Goal: Participate in discussion: Engage in conversation with other users on a specific topic

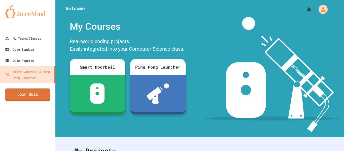
click at [11, 93] on link "Join Quiz" at bounding box center [27, 94] width 45 height 13
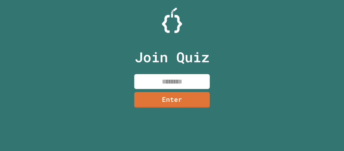
click at [173, 72] on div "Join Quiz Enter" at bounding box center [172, 76] width 85 height 126
click at [170, 78] on input at bounding box center [172, 81] width 76 height 15
type input "********"
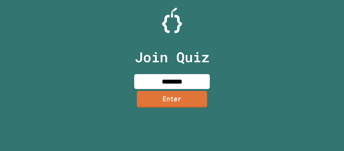
click at [156, 99] on link "Enter" at bounding box center [172, 99] width 70 height 17
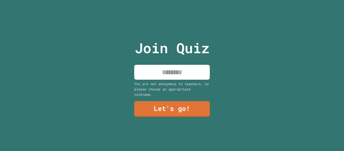
click at [158, 79] on input at bounding box center [172, 72] width 76 height 15
type input "**********"
click at [184, 96] on div "You are not anonymous to teachers, so please choose an appropriate nickname." at bounding box center [172, 89] width 76 height 16
click at [191, 112] on link "Let's go!" at bounding box center [172, 109] width 76 height 16
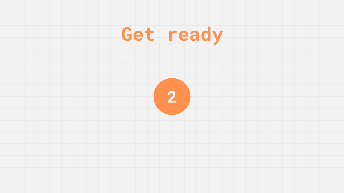
click at [80, 82] on div "Get ready 2" at bounding box center [172, 96] width 344 height 193
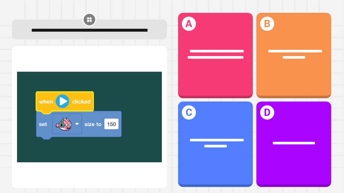
click at [220, 147] on span "**********" at bounding box center [216, 143] width 53 height 10
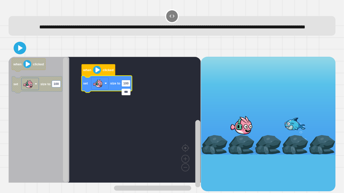
click at [127, 92] on input "***" at bounding box center [126, 92] width 9 height 7
type input "***"
click at [18, 51] on icon at bounding box center [20, 48] width 5 height 6
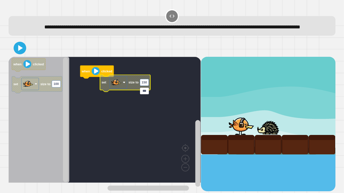
type input "***"
click at [22, 51] on icon at bounding box center [20, 48] width 5 height 6
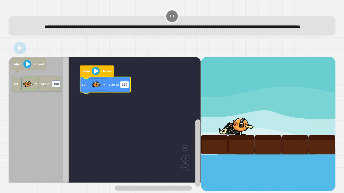
click at [33, 116] on icon "Blockly Workspace" at bounding box center [39, 120] width 61 height 126
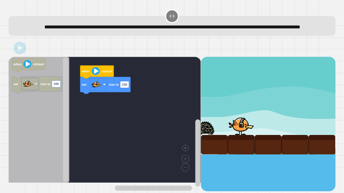
click at [37, 127] on icon "Blockly Workspace" at bounding box center [39, 120] width 61 height 126
click at [87, 139] on rect "Blockly Workspace" at bounding box center [105, 120] width 192 height 126
click at [344, 125] on div "**********" at bounding box center [172, 96] width 344 height 193
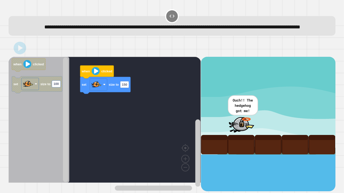
click at [14, 54] on button at bounding box center [20, 48] width 13 height 13
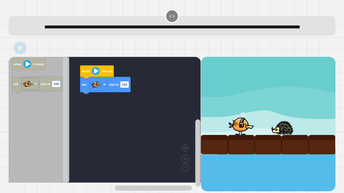
click at [14, 57] on div at bounding box center [172, 48] width 327 height 18
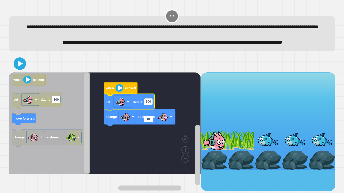
click at [146, 120] on input "***" at bounding box center [148, 119] width 9 height 7
type input "**"
click at [163, 122] on image "Blockly Workspace" at bounding box center [163, 117] width 10 height 10
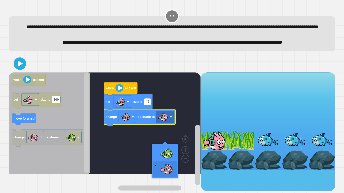
click at [160, 151] on rect "Blockly Workspace" at bounding box center [105, 123] width 192 height 102
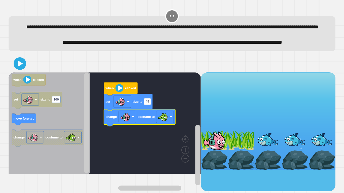
click at [16, 69] on icon at bounding box center [20, 64] width 10 height 10
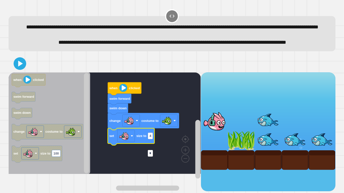
type input "*"
click at [17, 69] on icon at bounding box center [20, 64] width 10 height 10
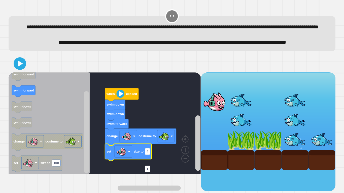
type input "*"
click at [15, 69] on icon at bounding box center [20, 64] width 10 height 10
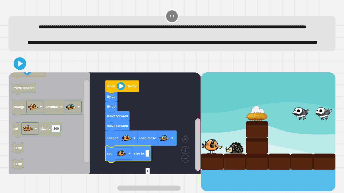
type input "*"
click at [20, 66] on icon at bounding box center [20, 64] width 5 height 6
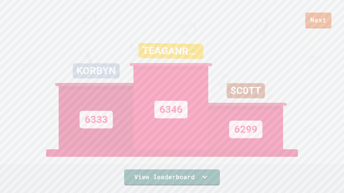
click at [328, 14] on link "Next" at bounding box center [318, 21] width 26 height 16
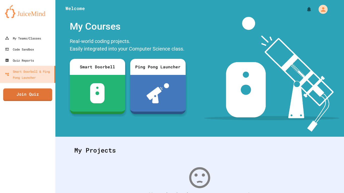
click at [28, 95] on link "Join Quiz" at bounding box center [27, 95] width 49 height 13
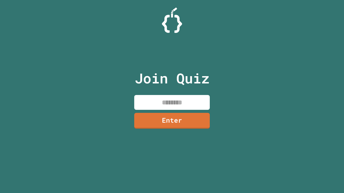
click at [160, 99] on input at bounding box center [172, 102] width 76 height 15
type input "********"
click at [188, 116] on link "Enter" at bounding box center [172, 121] width 76 height 16
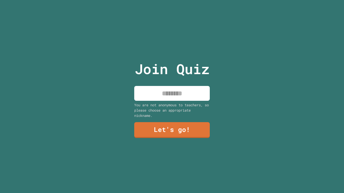
click at [181, 96] on input at bounding box center [172, 93] width 76 height 15
type input "******"
click at [174, 134] on link "Let's go!" at bounding box center [172, 130] width 76 height 16
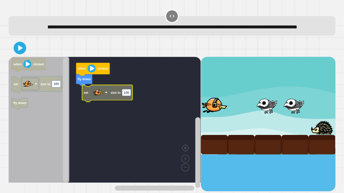
click at [117, 102] on icon "Blockly Workspace" at bounding box center [107, 93] width 50 height 17
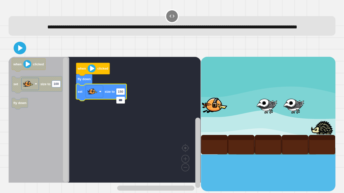
type input "***"
click at [16, 53] on icon at bounding box center [20, 48] width 10 height 10
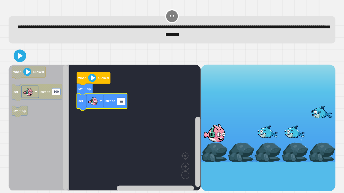
type input "***"
click at [23, 60] on icon at bounding box center [20, 56] width 10 height 10
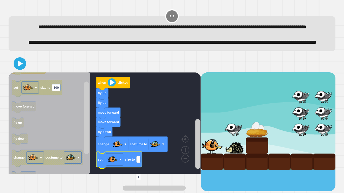
type input "*"
click at [18, 69] on icon at bounding box center [20, 64] width 10 height 10
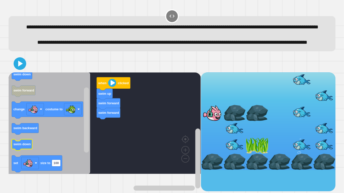
click at [24, 146] on text "swim down" at bounding box center [21, 144] width 17 height 4
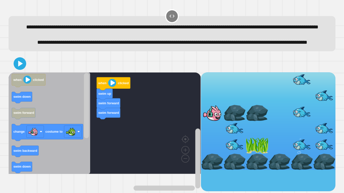
click at [56, 137] on icon "Blockly Workspace" at bounding box center [50, 123] width 82 height 102
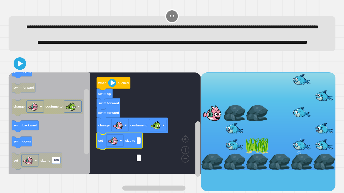
type input "*"
click at [146, 118] on rect "Blockly Workspace" at bounding box center [105, 123] width 192 height 102
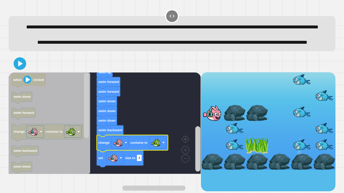
click at [19, 69] on icon at bounding box center [20, 64] width 10 height 10
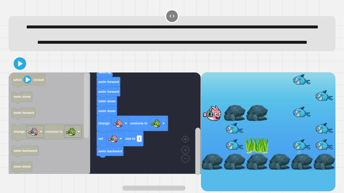
click at [19, 66] on icon at bounding box center [20, 64] width 5 height 6
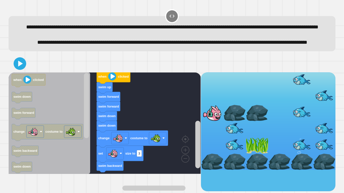
click at [97, 147] on icon "Blockly Workspace" at bounding box center [132, 139] width 71 height 17
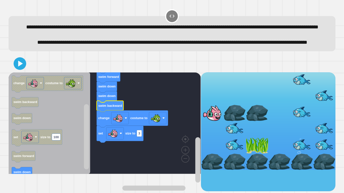
click at [16, 69] on icon at bounding box center [20, 64] width 10 height 10
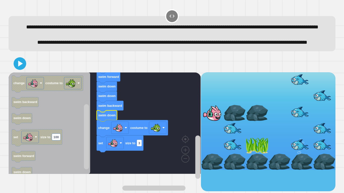
click at [20, 66] on icon at bounding box center [20, 64] width 5 height 6
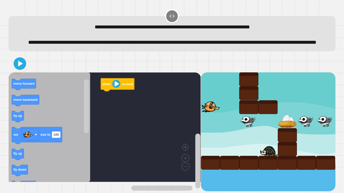
click at [21, 118] on text "fly up" at bounding box center [17, 116] width 9 height 4
click at [89, 124] on rect "Blockly Workspace" at bounding box center [86, 127] width 6 height 108
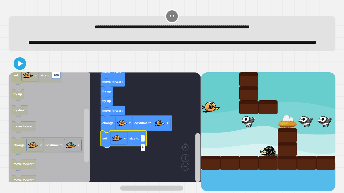
type input "*"
click at [14, 70] on button at bounding box center [20, 63] width 13 height 13
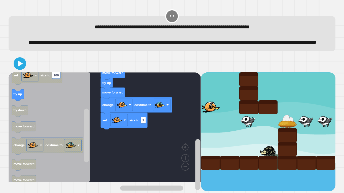
click at [19, 69] on icon at bounding box center [20, 64] width 10 height 10
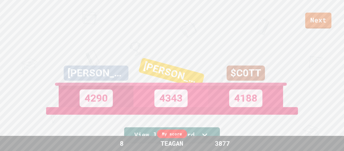
click at [307, 25] on link "Next" at bounding box center [318, 21] width 26 height 16
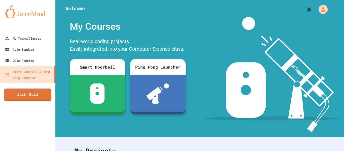
click at [41, 95] on link "Join Quiz" at bounding box center [27, 94] width 47 height 13
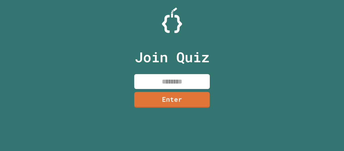
click at [155, 83] on input at bounding box center [172, 81] width 76 height 15
type input "********"
click at [171, 106] on link "Enter" at bounding box center [172, 100] width 76 height 16
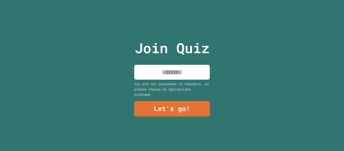
click at [195, 73] on input at bounding box center [172, 72] width 76 height 15
type input "******"
click at [183, 107] on link "Let's go!" at bounding box center [172, 109] width 76 height 16
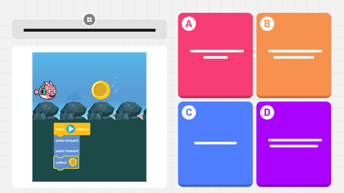
click at [307, 151] on div "**********" at bounding box center [293, 143] width 75 height 29
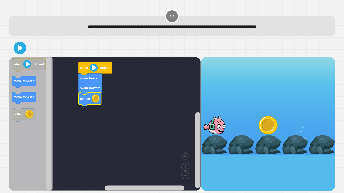
click at [25, 60] on icon "Blockly Workspace" at bounding box center [29, 64] width 34 height 13
click at [15, 46] on button at bounding box center [20, 48] width 13 height 13
click at [28, 97] on text "move forward" at bounding box center [23, 97] width 21 height 4
click at [26, 102] on icon "Blockly Workspace" at bounding box center [24, 98] width 24 height 11
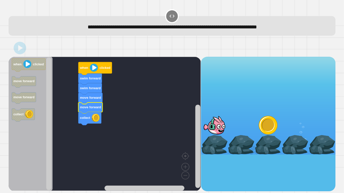
click at [144, 123] on rect "Blockly Workspace" at bounding box center [105, 124] width 192 height 134
click at [144, 128] on rect "Blockly Workspace" at bounding box center [105, 124] width 192 height 134
click at [144, 134] on rect "Blockly Workspace" at bounding box center [105, 124] width 192 height 134
click at [162, 130] on rect "Blockly Workspace" at bounding box center [105, 124] width 192 height 134
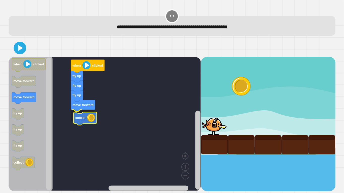
click at [15, 52] on icon at bounding box center [20, 48] width 10 height 10
click at [156, 88] on rect "Blockly Workspace" at bounding box center [105, 124] width 192 height 134
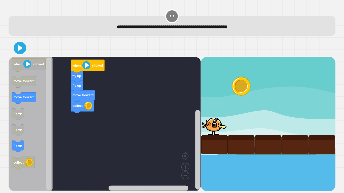
click at [22, 50] on icon at bounding box center [20, 48] width 10 height 10
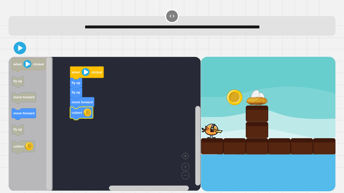
click at [19, 51] on icon at bounding box center [20, 48] width 5 height 6
click at [95, 151] on rect "Blockly Workspace" at bounding box center [105, 124] width 192 height 134
click at [20, 51] on icon at bounding box center [20, 48] width 10 height 10
click at [22, 59] on icon "Blockly Workspace" at bounding box center [29, 64] width 34 height 13
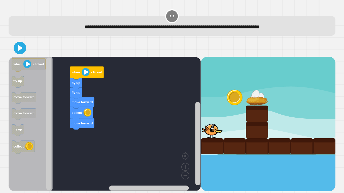
click at [17, 50] on icon at bounding box center [20, 48] width 10 height 10
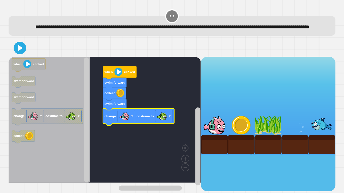
click at [17, 53] on icon at bounding box center [20, 48] width 10 height 10
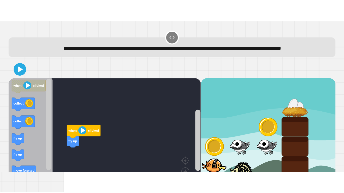
scroll to position [34, 0]
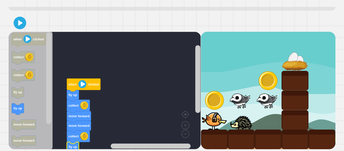
click at [32, 109] on icon "Blockly Workspace" at bounding box center [31, 90] width 44 height 117
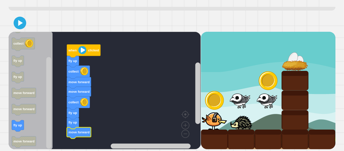
click at [21, 24] on icon at bounding box center [20, 23] width 5 height 6
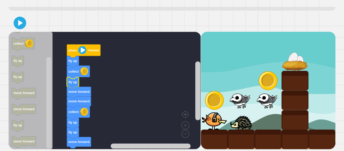
click at [20, 24] on icon at bounding box center [20, 23] width 5 height 6
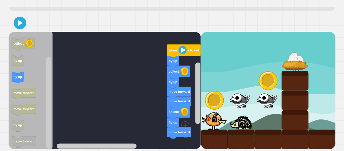
click at [15, 24] on icon at bounding box center [20, 23] width 10 height 10
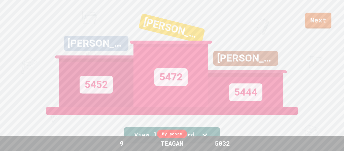
click at [325, 16] on link "Next" at bounding box center [318, 21] width 26 height 16
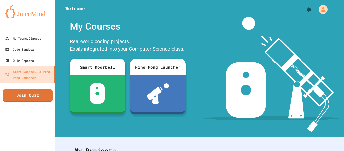
click at [30, 91] on link "Join Quiz" at bounding box center [28, 95] width 50 height 12
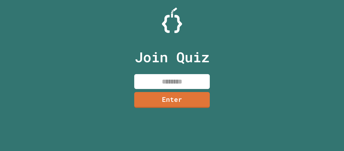
click at [176, 83] on input at bounding box center [172, 81] width 76 height 15
type input "********"
click at [171, 102] on link "Enter" at bounding box center [172, 100] width 76 height 16
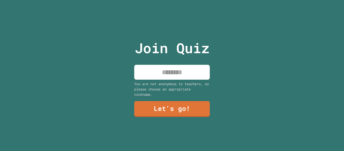
click at [179, 86] on div "You are not anonymous to teachers, so please choose an appropriate nickname." at bounding box center [172, 89] width 76 height 16
click at [178, 69] on input at bounding box center [172, 72] width 76 height 15
type input "******"
click at [173, 114] on link "Let's go!" at bounding box center [172, 109] width 76 height 16
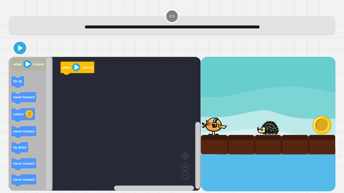
click at [199, 150] on rect "Blockly Workspace" at bounding box center [197, 155] width 5 height 67
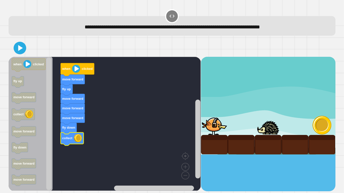
click at [23, 53] on icon at bounding box center [20, 48] width 10 height 10
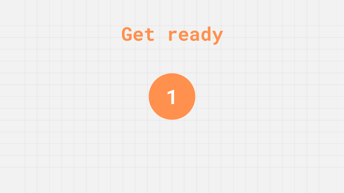
click at [98, 151] on div "Get ready 1" at bounding box center [172, 96] width 344 height 193
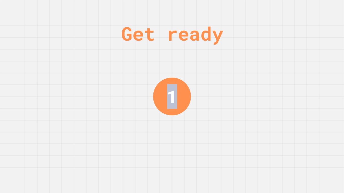
click at [98, 151] on div "Get ready 1" at bounding box center [172, 96] width 344 height 193
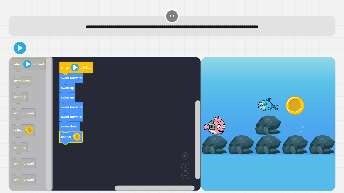
click at [24, 51] on icon at bounding box center [20, 48] width 10 height 10
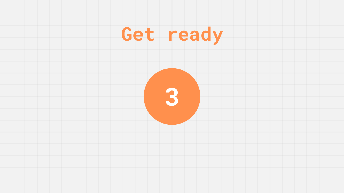
click at [113, 131] on div "Get ready 3" at bounding box center [172, 96] width 344 height 193
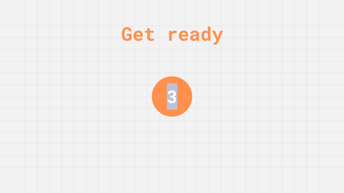
click at [113, 131] on div "Get ready 3" at bounding box center [172, 96] width 344 height 193
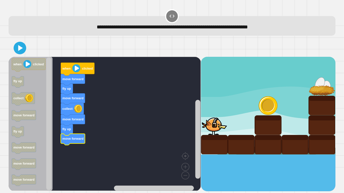
click at [17, 46] on icon at bounding box center [20, 48] width 10 height 10
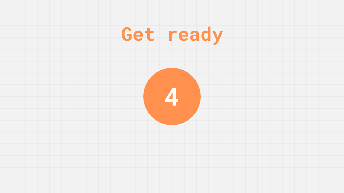
click at [48, 108] on div "Get ready 4" at bounding box center [172, 96] width 344 height 193
click at [173, 135] on div "Get ready 4" at bounding box center [172, 96] width 38 height 193
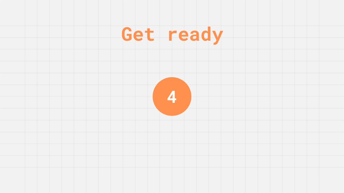
click at [173, 130] on div "Get ready 4" at bounding box center [172, 96] width 38 height 193
click at [187, 122] on div "Get ready 3" at bounding box center [172, 96] width 38 height 193
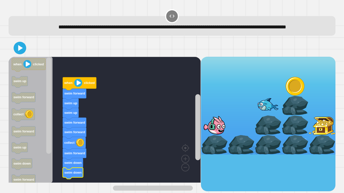
click at [18, 51] on icon at bounding box center [20, 48] width 5 height 6
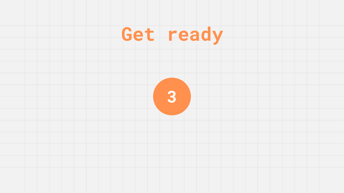
click at [64, 124] on div "Get ready 3" at bounding box center [172, 96] width 344 height 193
click at [178, 121] on div "Get ready 3" at bounding box center [172, 96] width 38 height 193
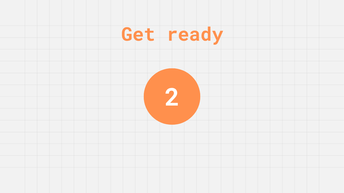
click at [211, 114] on div "Get ready 2" at bounding box center [172, 96] width 344 height 193
click at [63, 133] on div "Get ready 2" at bounding box center [172, 96] width 344 height 193
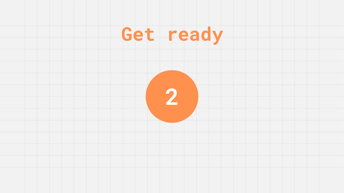
click at [163, 126] on div "Get ready 2" at bounding box center [172, 96] width 38 height 193
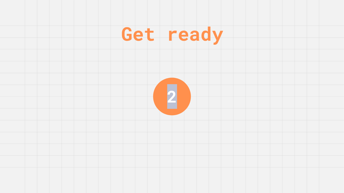
click at [163, 126] on div "Get ready 2" at bounding box center [172, 96] width 38 height 193
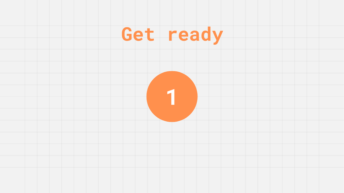
click at [163, 126] on div "Get ready 1" at bounding box center [172, 96] width 38 height 193
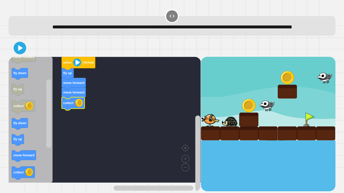
click at [23, 130] on icon "Blockly Workspace" at bounding box center [20, 123] width 16 height 11
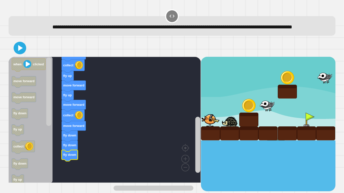
click at [21, 53] on icon at bounding box center [20, 48] width 10 height 10
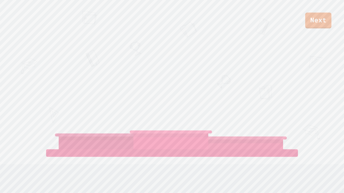
click at [315, 21] on link "Next" at bounding box center [318, 21] width 26 height 16
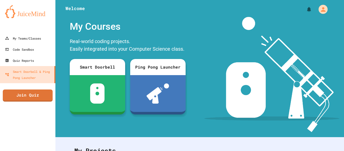
click at [26, 93] on link "Join Quiz" at bounding box center [28, 95] width 50 height 12
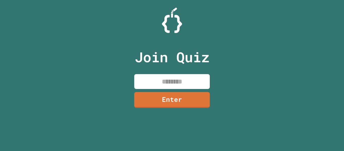
click at [176, 80] on input at bounding box center [172, 81] width 76 height 15
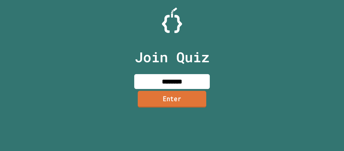
type input "********"
click at [170, 99] on link "Enter" at bounding box center [172, 99] width 68 height 17
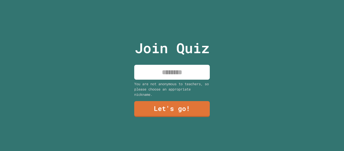
click at [164, 85] on div "You are not anonymous to teachers, so please choose an appropriate nickname." at bounding box center [172, 89] width 76 height 16
click at [161, 74] on input at bounding box center [172, 72] width 76 height 15
type input "******"
click at [193, 122] on div "Join Quiz ****** You are not anonymous to teachers, so please choose an appropr…" at bounding box center [172, 75] width 85 height 151
click at [194, 115] on link "Let's go!" at bounding box center [172, 109] width 76 height 16
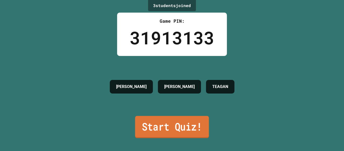
click at [163, 127] on link "Start Quiz!" at bounding box center [172, 127] width 74 height 22
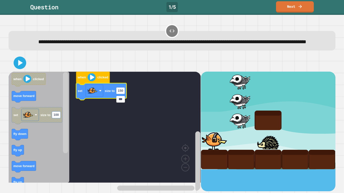
type input "***"
click at [20, 68] on icon at bounding box center [20, 63] width 10 height 10
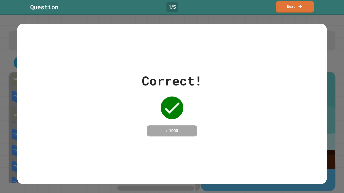
click at [310, 9] on link "Next" at bounding box center [295, 6] width 38 height 11
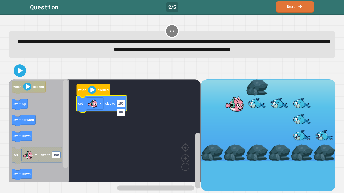
type input "***"
click at [22, 73] on icon at bounding box center [20, 71] width 5 height 6
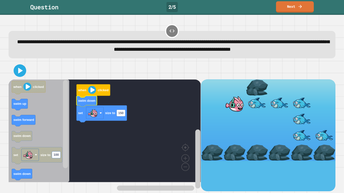
click at [25, 76] on icon at bounding box center [20, 71] width 10 height 10
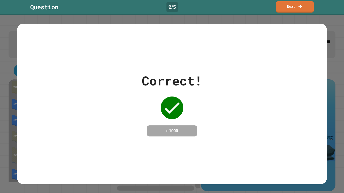
click at [296, 9] on link "Next" at bounding box center [295, 6] width 38 height 11
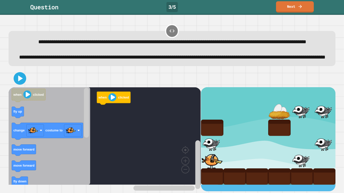
scroll to position [11, 0]
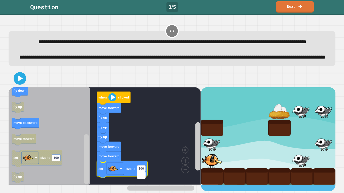
type input "*"
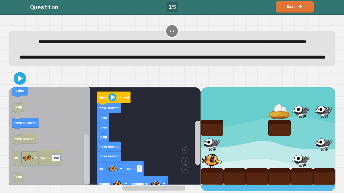
click at [17, 84] on icon at bounding box center [20, 78] width 10 height 10
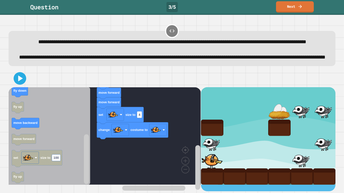
click at [156, 135] on image "Blockly Workspace" at bounding box center [156, 130] width 10 height 10
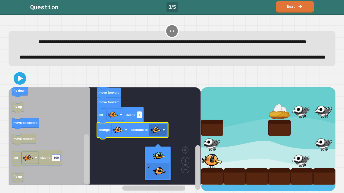
click at [162, 151] on rect "Blockly Workspace" at bounding box center [105, 136] width 192 height 98
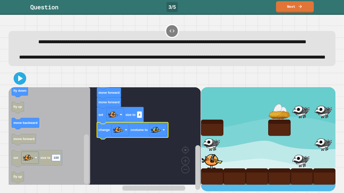
click at [21, 84] on icon at bounding box center [20, 78] width 10 height 10
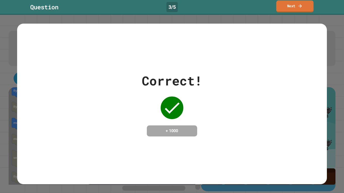
click at [300, 7] on icon at bounding box center [300, 5] width 5 height 5
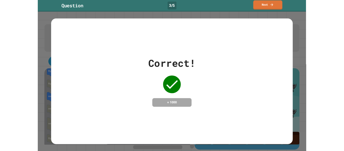
scroll to position [10, 0]
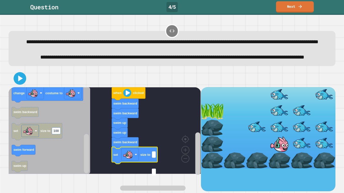
type input "*"
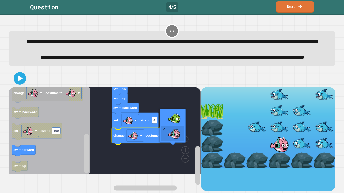
click at [180, 120] on rect "Blockly Workspace" at bounding box center [105, 130] width 192 height 87
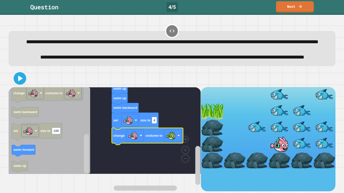
click at [19, 81] on icon at bounding box center [20, 79] width 5 height 6
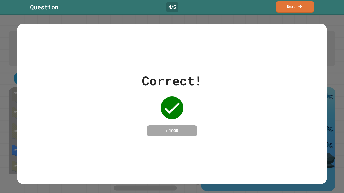
click at [307, 5] on link "Next" at bounding box center [295, 6] width 38 height 11
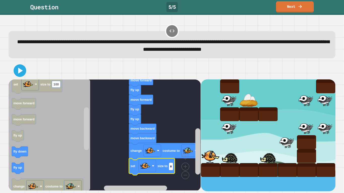
type input "*"
click at [20, 74] on icon at bounding box center [20, 71] width 10 height 10
click at [92, 139] on rect "Blockly Workspace" at bounding box center [105, 135] width 192 height 111
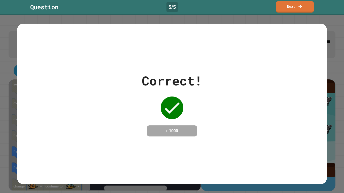
click at [301, 9] on link "Next" at bounding box center [295, 6] width 38 height 11
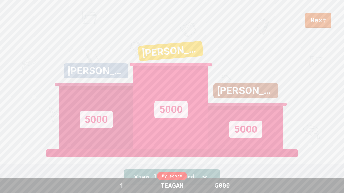
click at [316, 24] on link "Next" at bounding box center [318, 21] width 26 height 16
